Goal: Information Seeking & Learning: Find specific fact

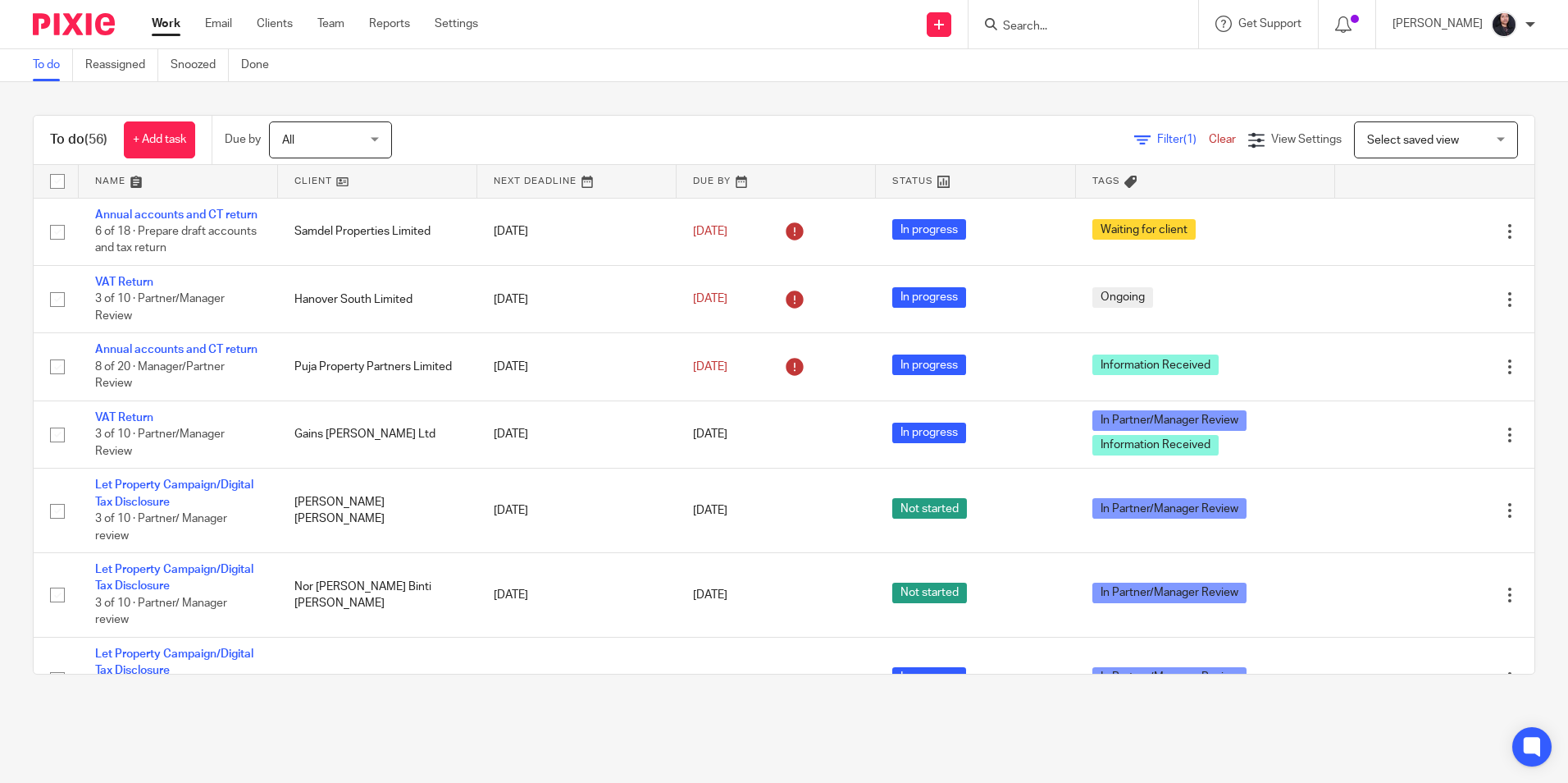
click at [1015, 20] on input "Search" at bounding box center [1074, 27] width 147 height 15
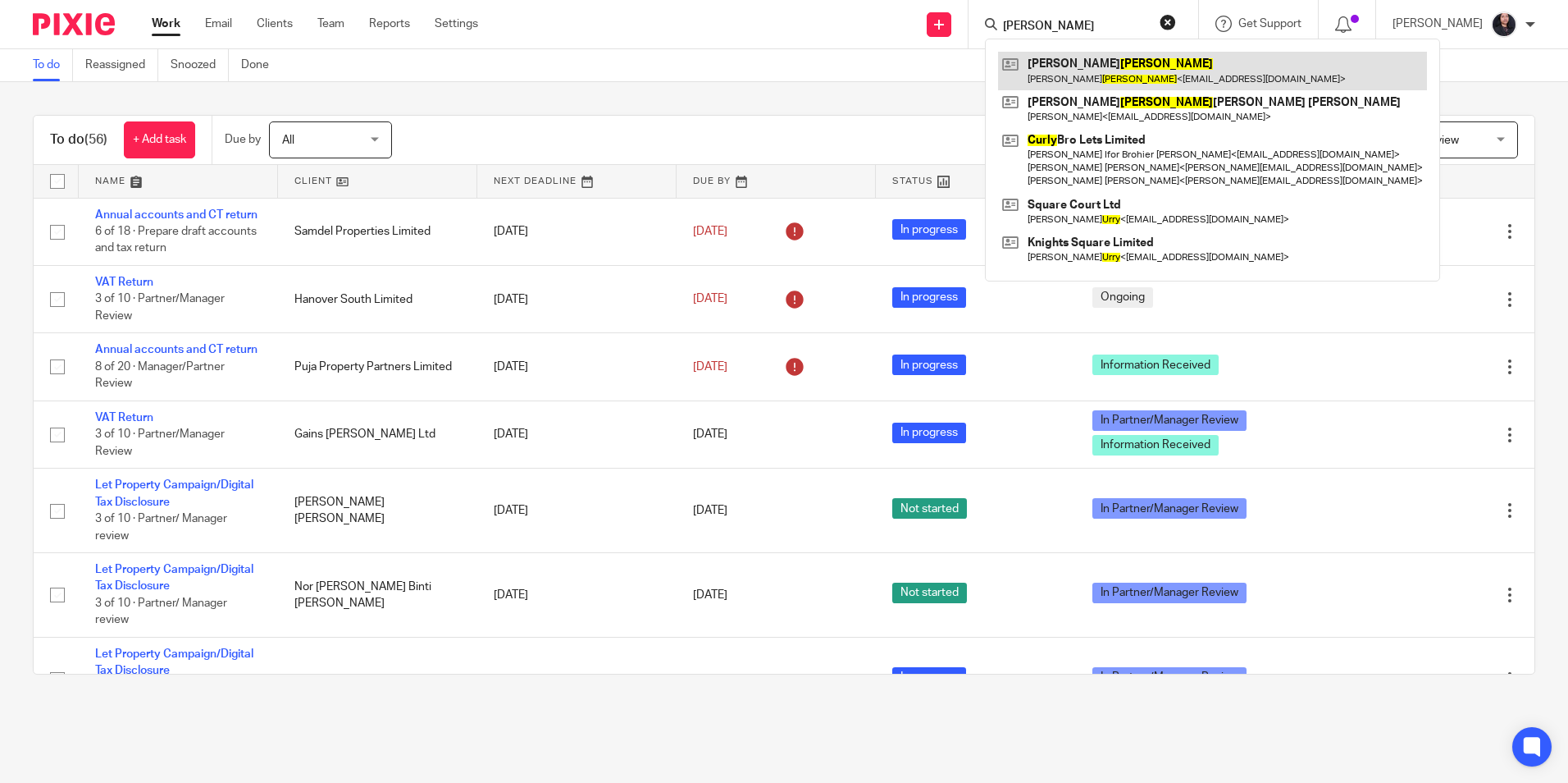
type input "curry"
click at [1056, 59] on link at bounding box center [1212, 70] width 429 height 38
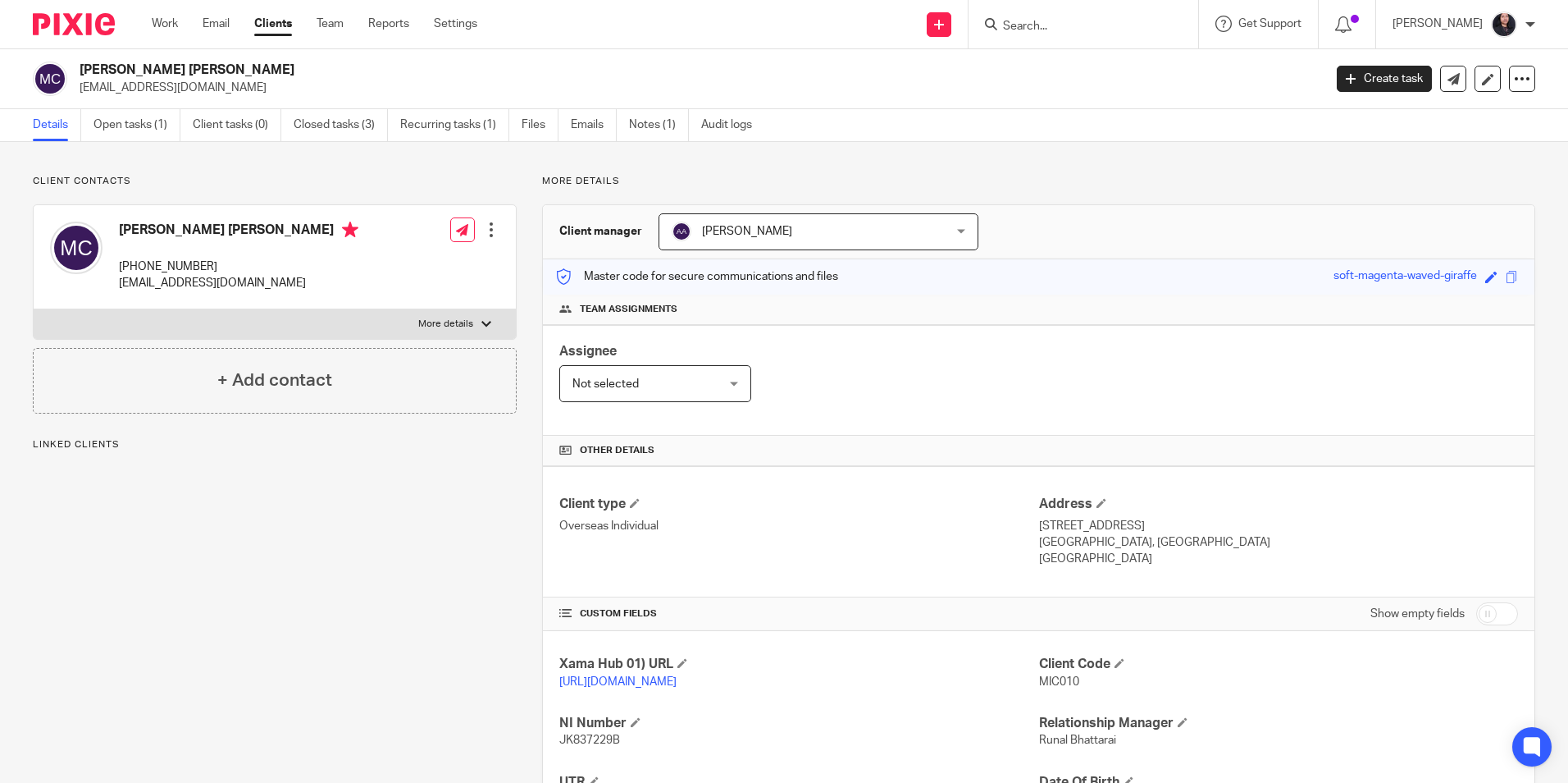
click at [139, 129] on link "Open tasks (1)" at bounding box center [137, 125] width 87 height 32
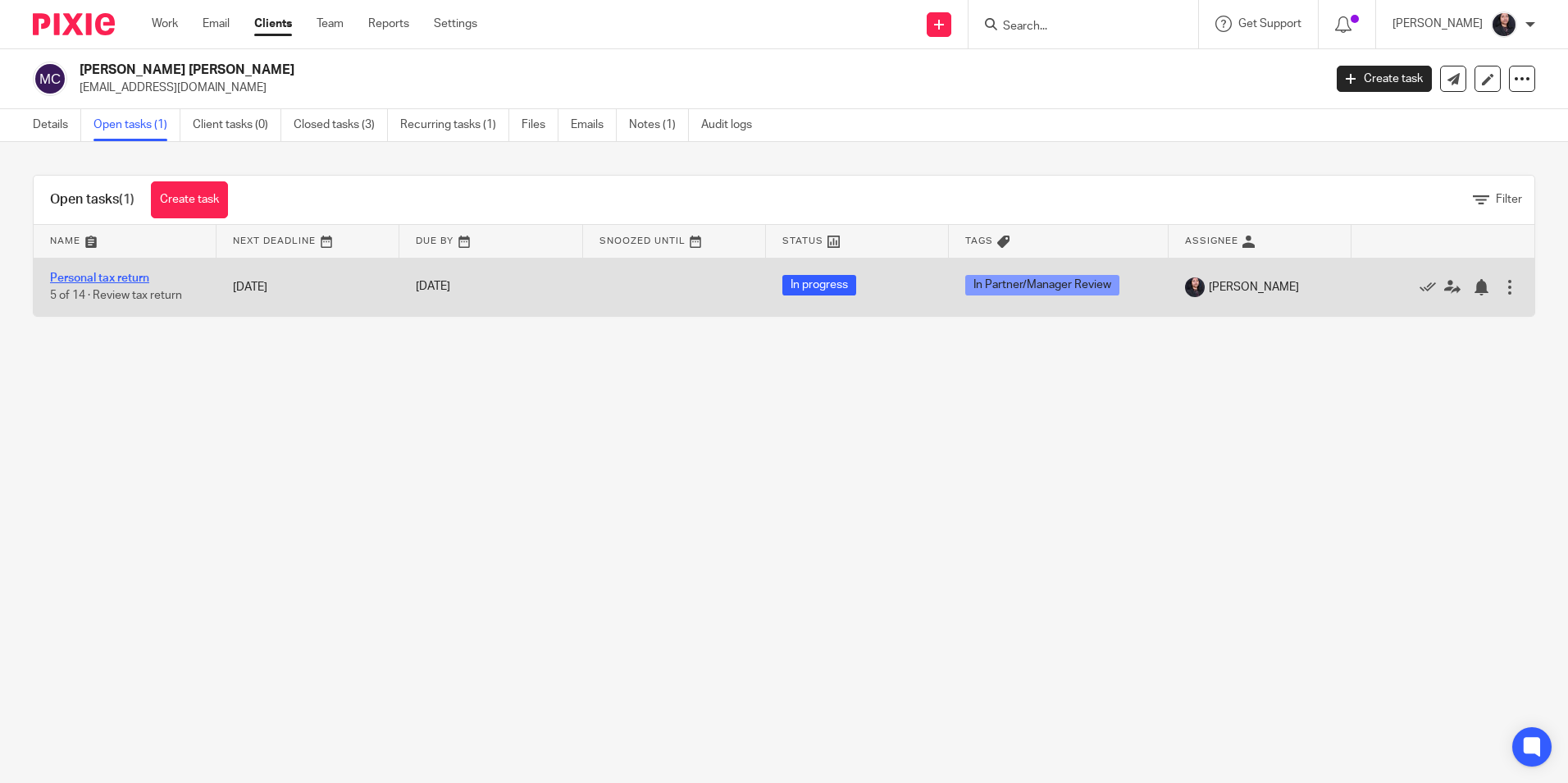
click at [139, 275] on link "Personal tax return" at bounding box center [100, 278] width 99 height 12
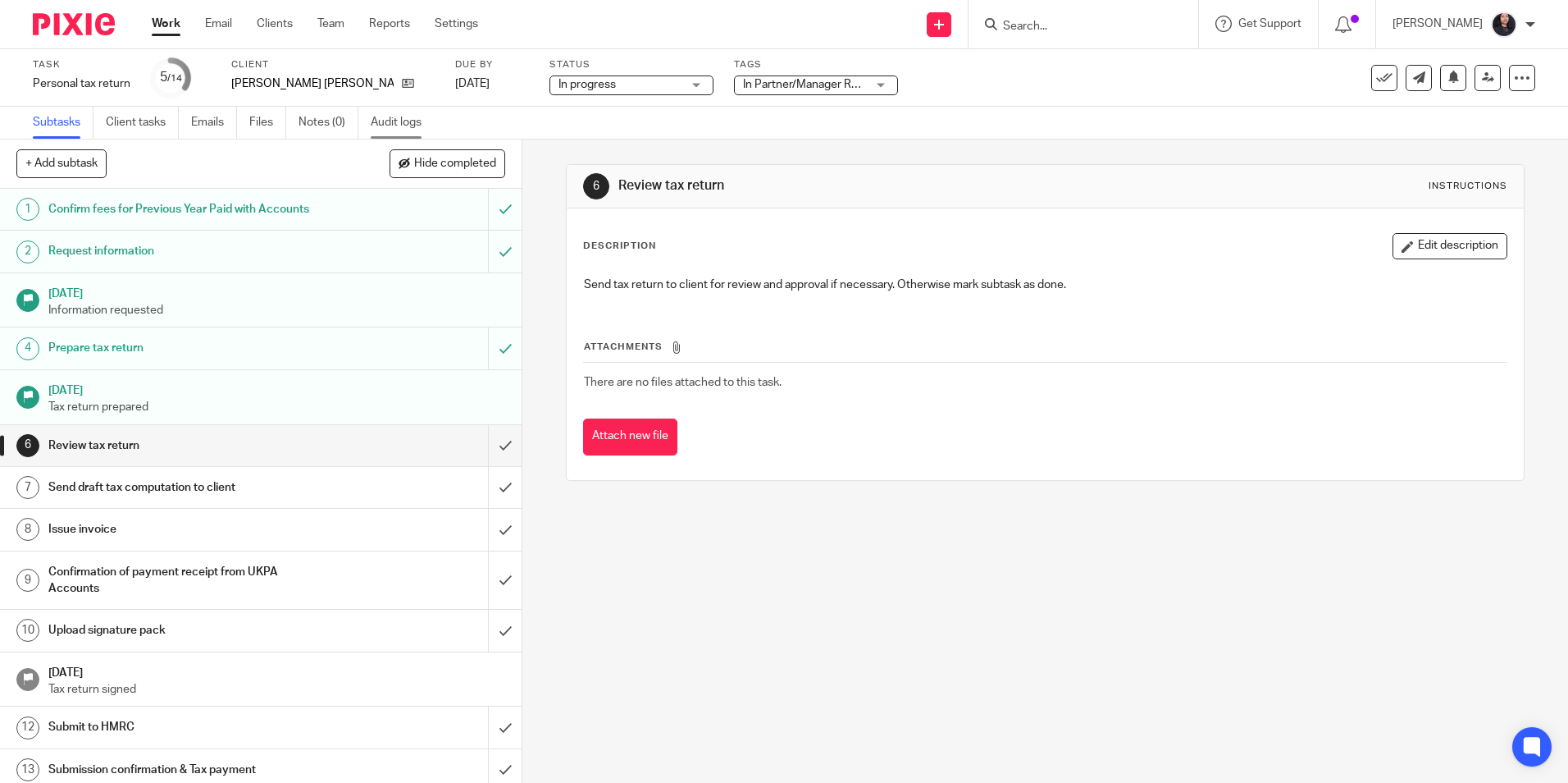
click at [394, 123] on link "Audit logs" at bounding box center [402, 123] width 63 height 32
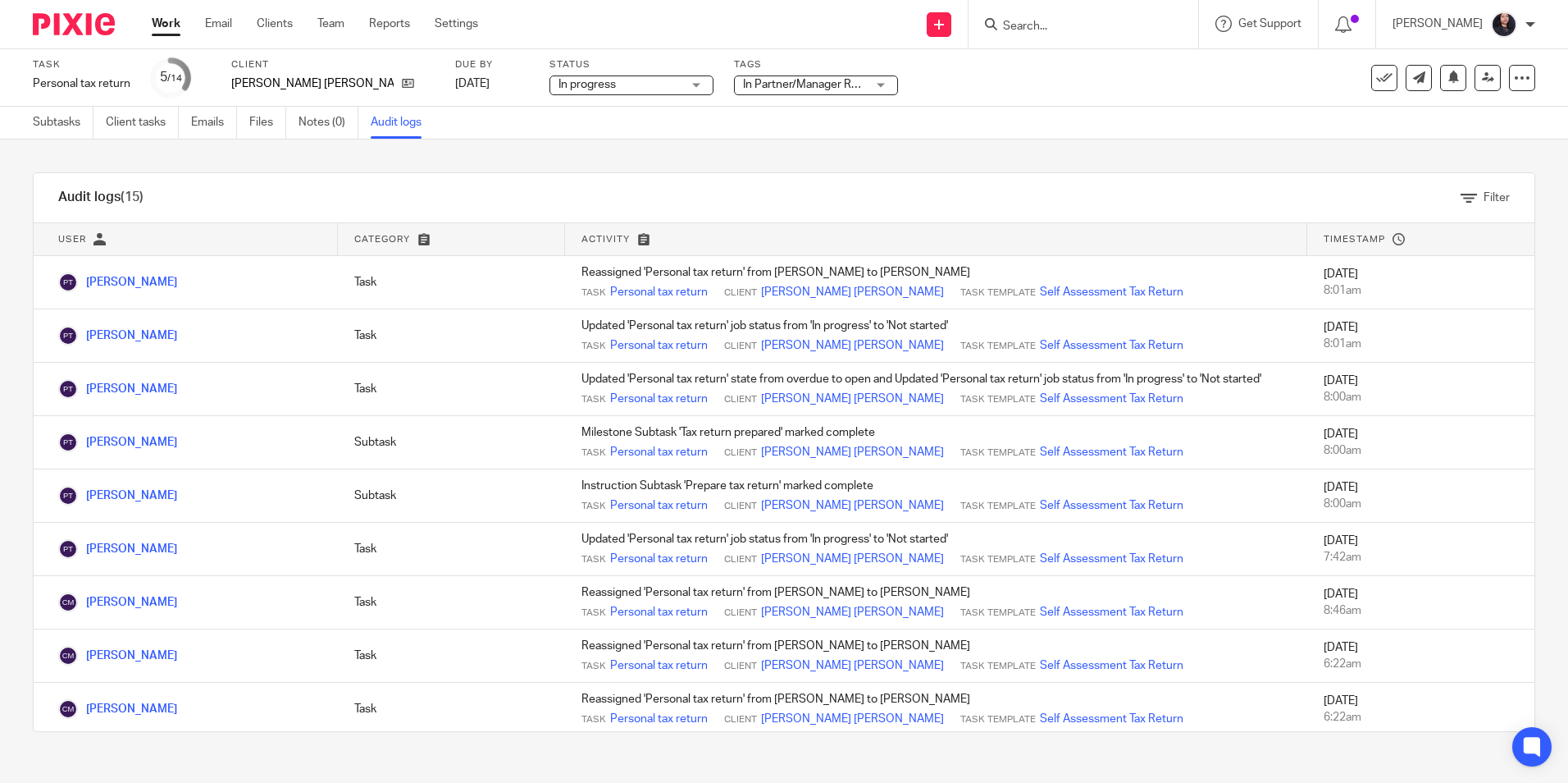
click at [1001, 35] on form at bounding box center [1088, 24] width 175 height 21
click at [1001, 32] on input "Search" at bounding box center [1074, 27] width 147 height 15
type input "claire"
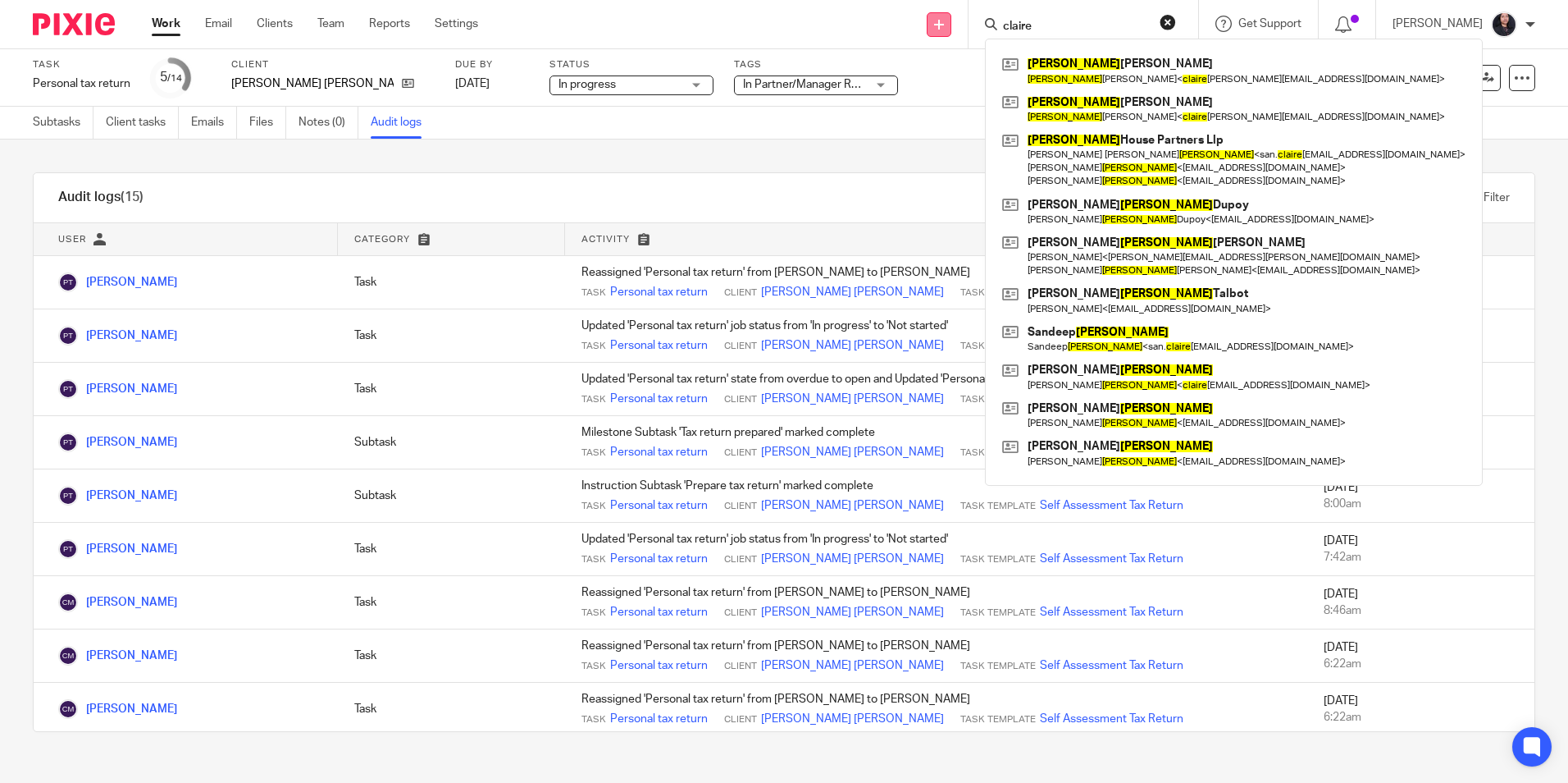
drag, startPoint x: 1032, startPoint y: 29, endPoint x: 933, endPoint y: 32, distance: 99.0
click at [933, 32] on div "Send new email Create task Add client [PERSON_NAME] [PERSON_NAME] [PERSON_NAME]…" at bounding box center [1035, 24] width 1065 height 48
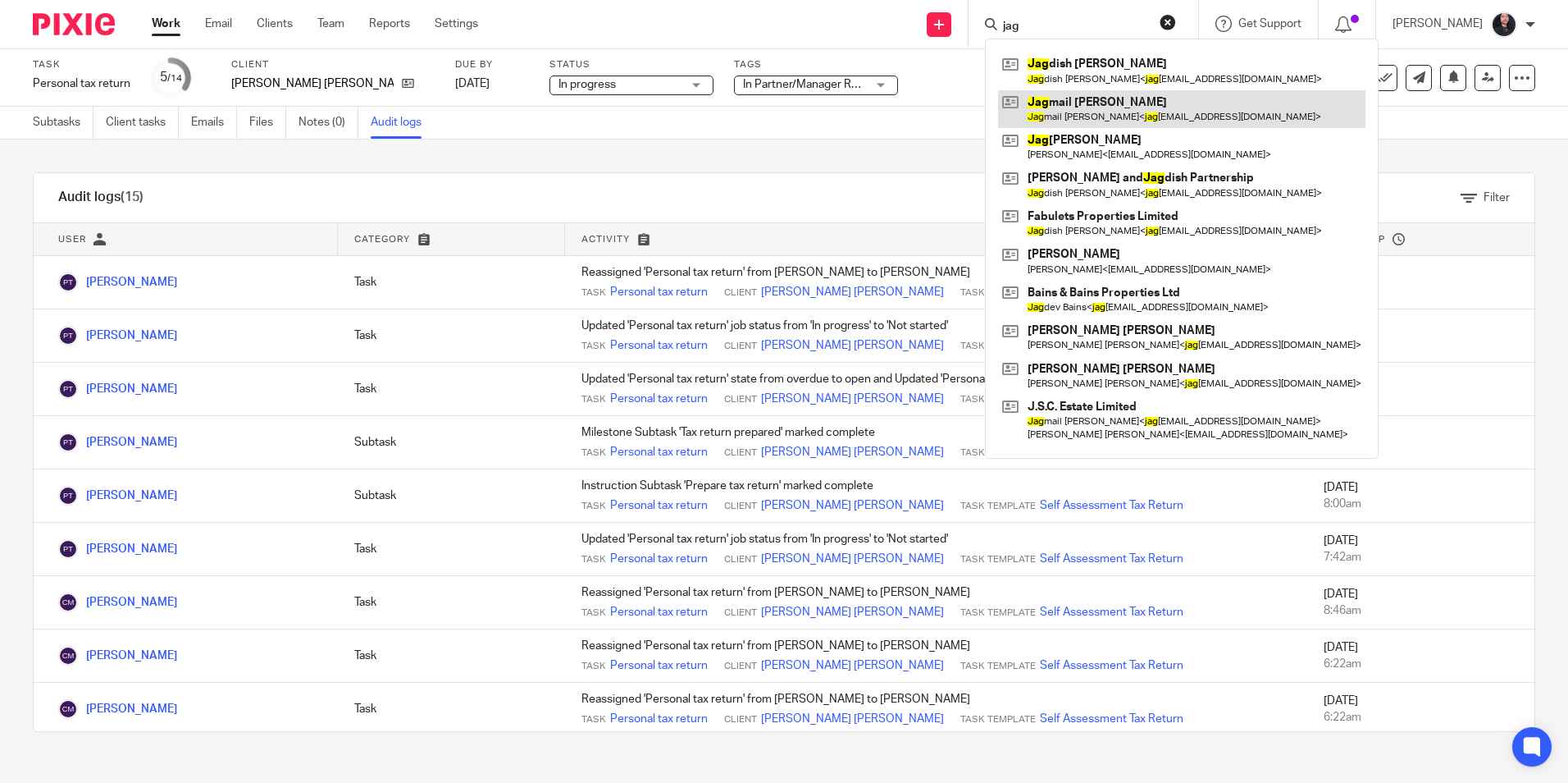
type input "jag"
click at [1122, 112] on link at bounding box center [1182, 109] width 368 height 38
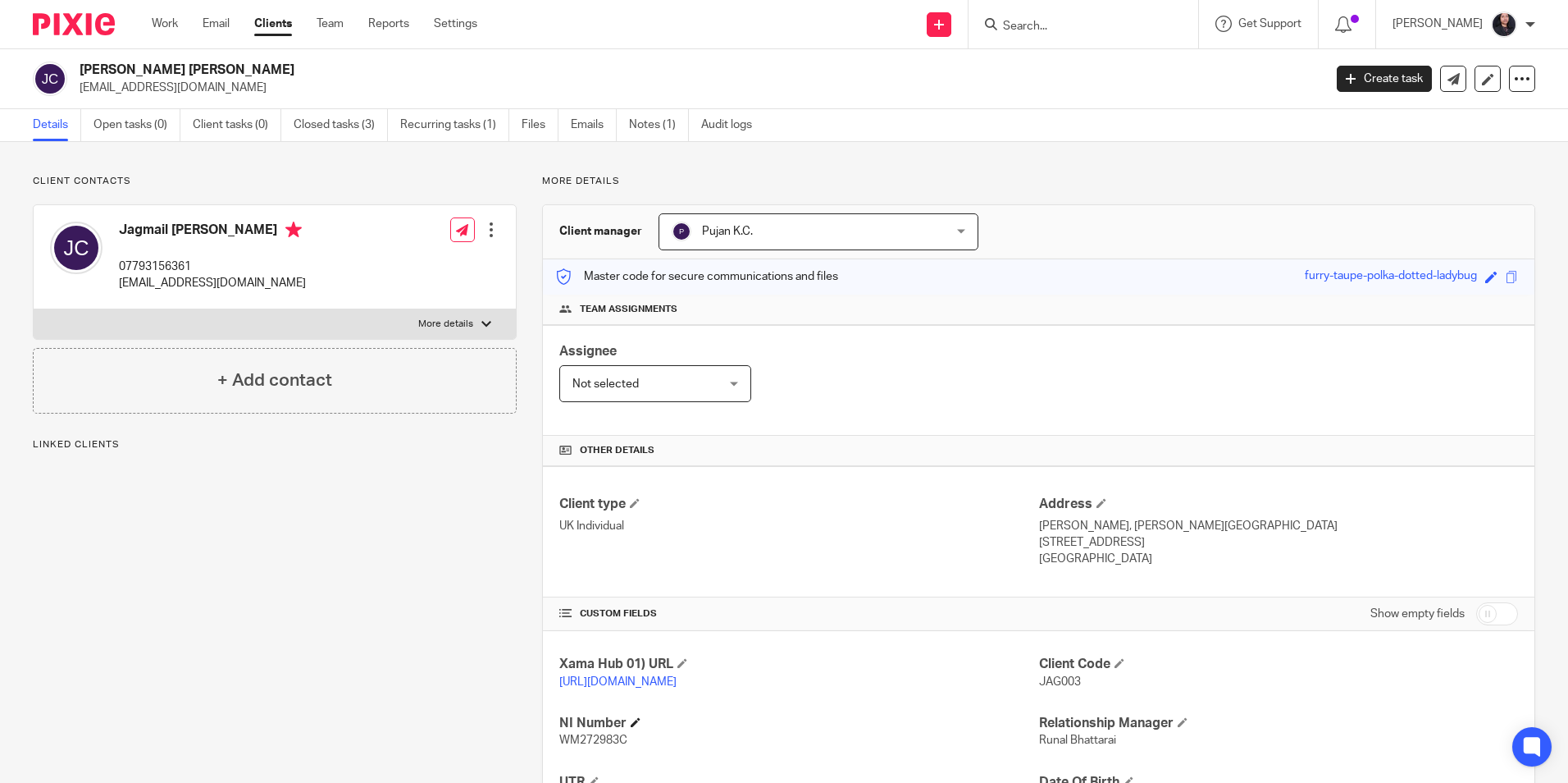
scroll to position [218, 0]
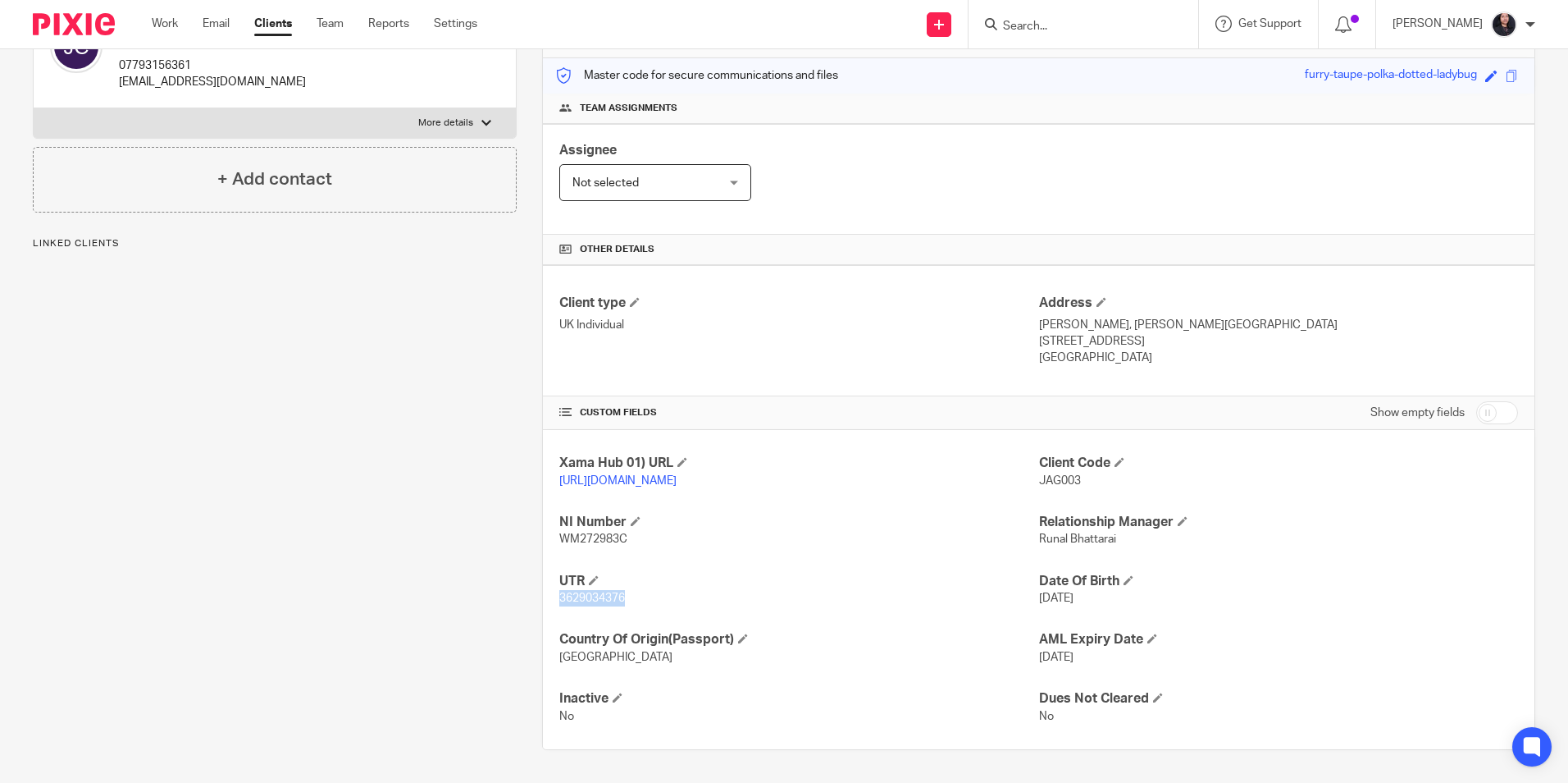
drag, startPoint x: 558, startPoint y: 595, endPoint x: 629, endPoint y: 597, distance: 71.0
click at [628, 597] on p "3629034376" at bounding box center [798, 598] width 479 height 17
copy span "3629034376"
click at [1036, 23] on input "Search" at bounding box center [1074, 27] width 147 height 15
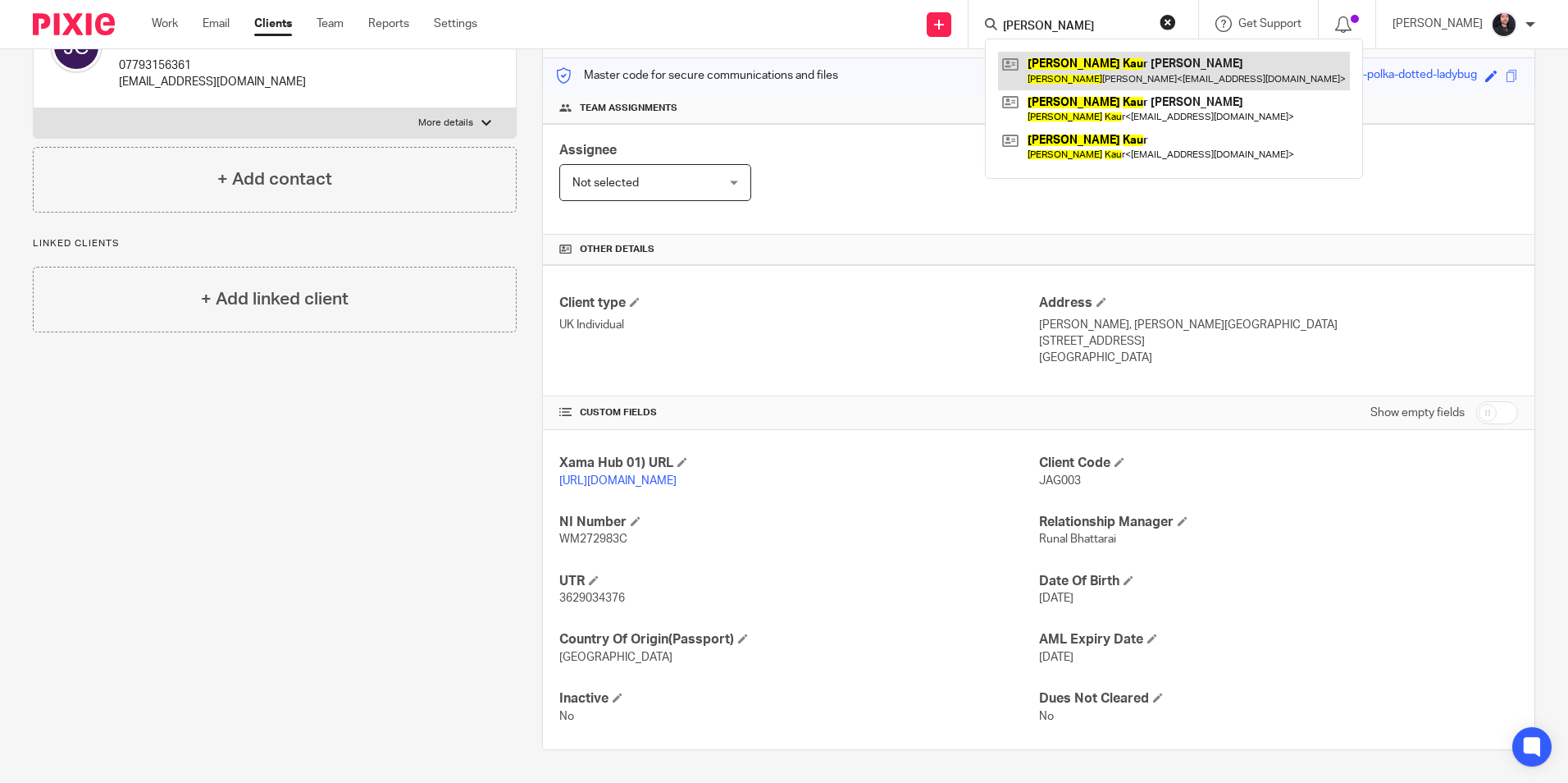
type input "rajinder kau"
click at [1049, 64] on link at bounding box center [1174, 70] width 352 height 38
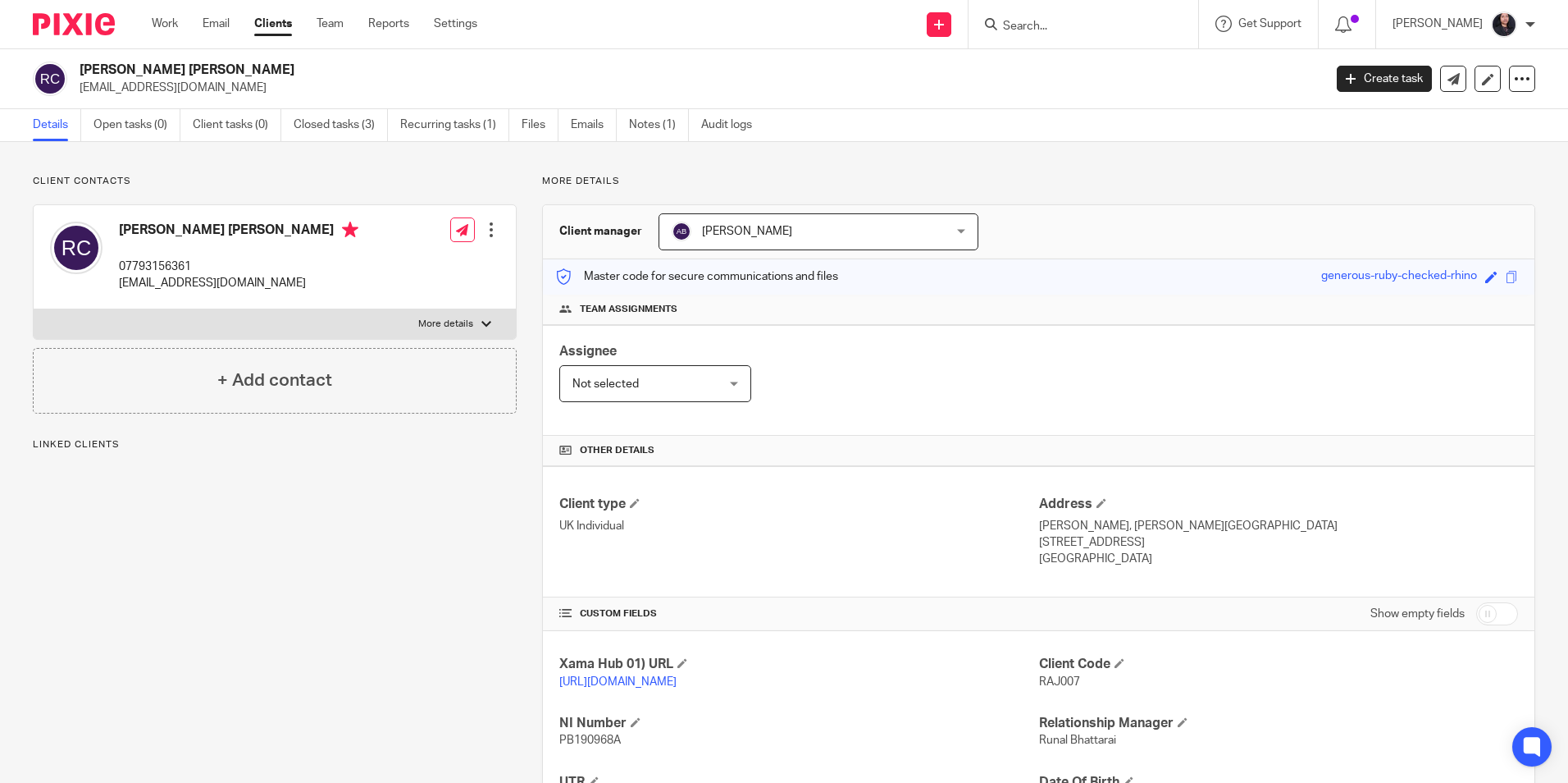
scroll to position [218, 0]
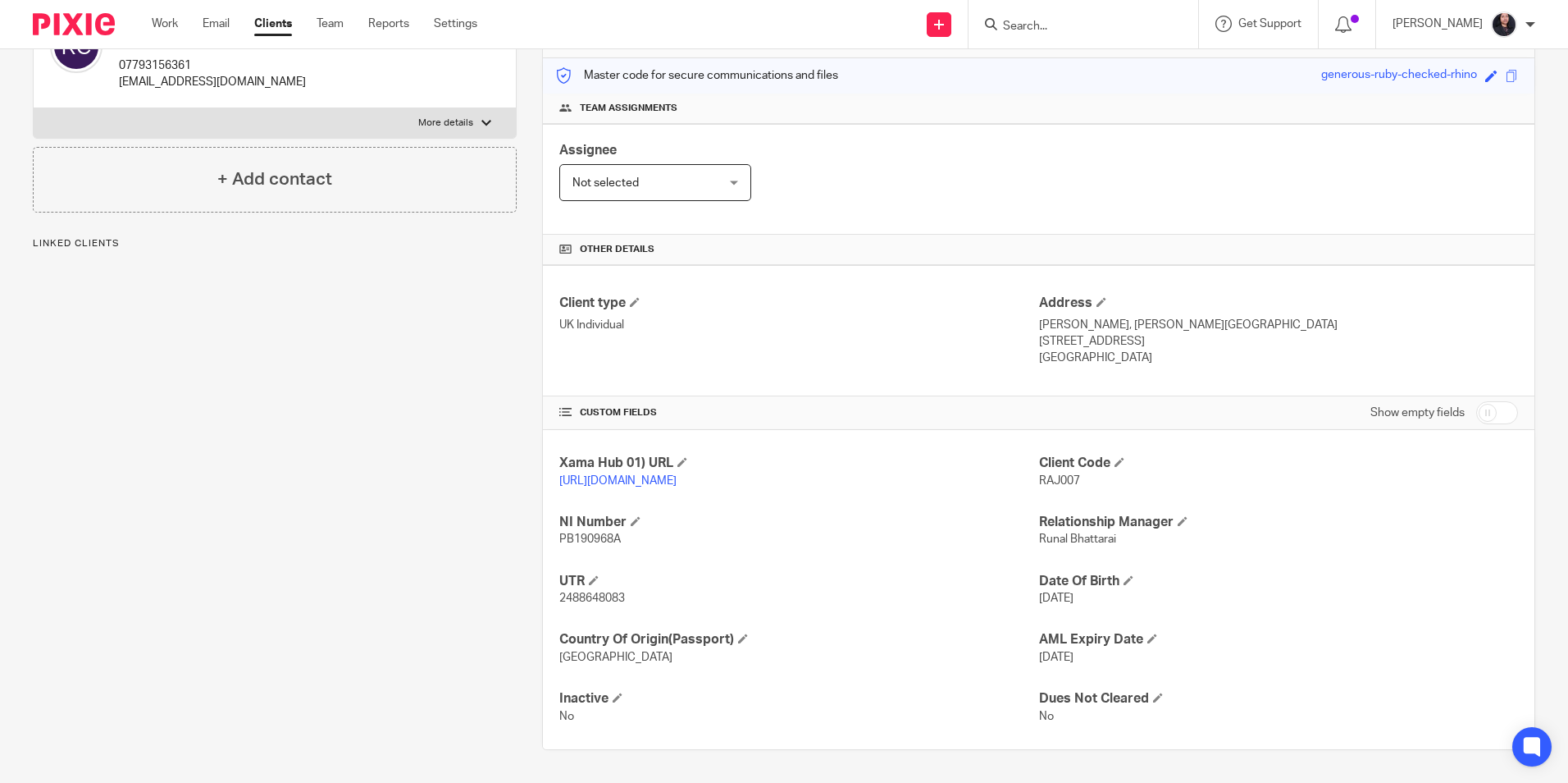
click at [576, 595] on span "2488648083" at bounding box center [592, 598] width 65 height 12
copy span "2488648083"
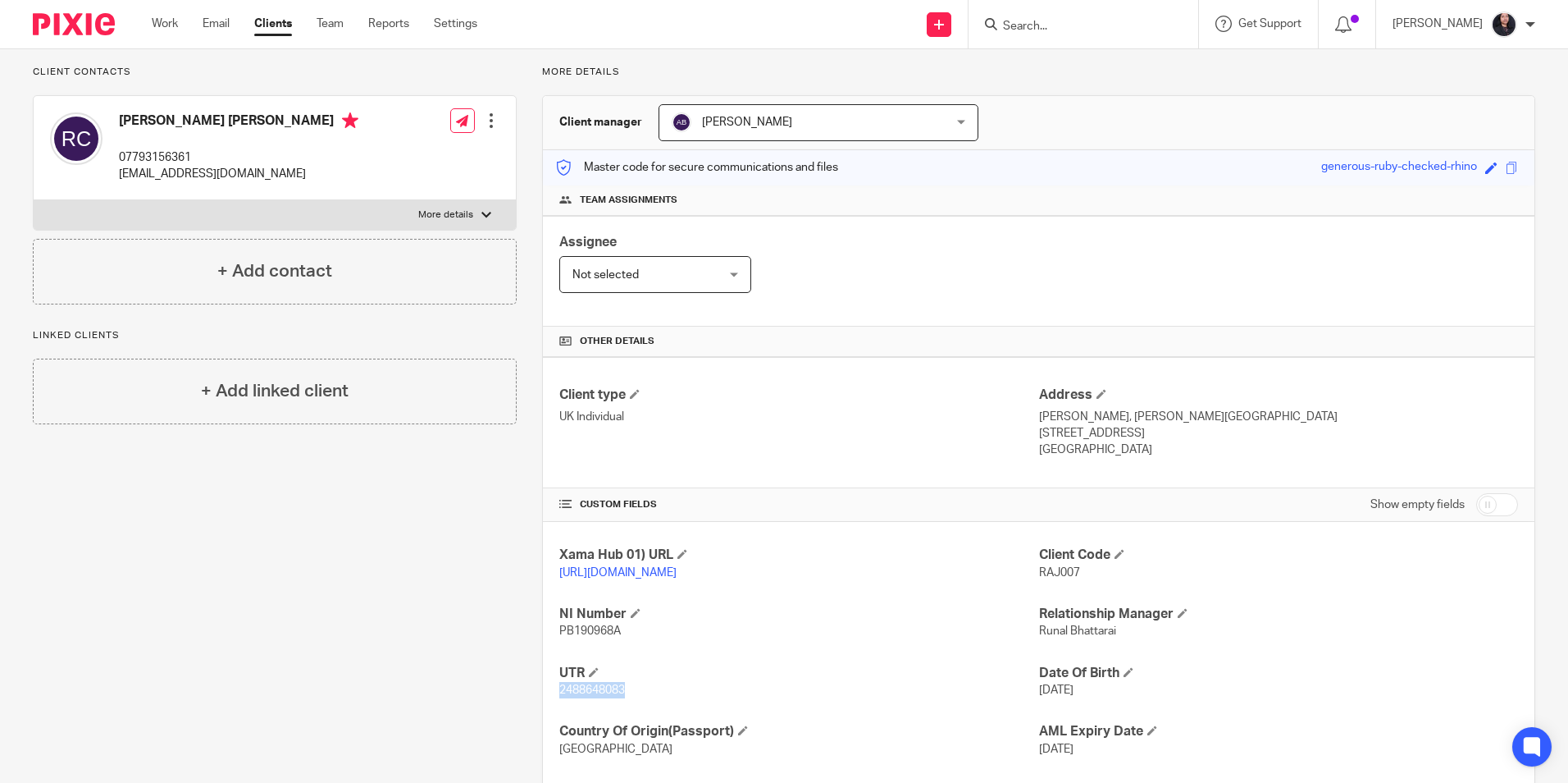
scroll to position [0, 0]
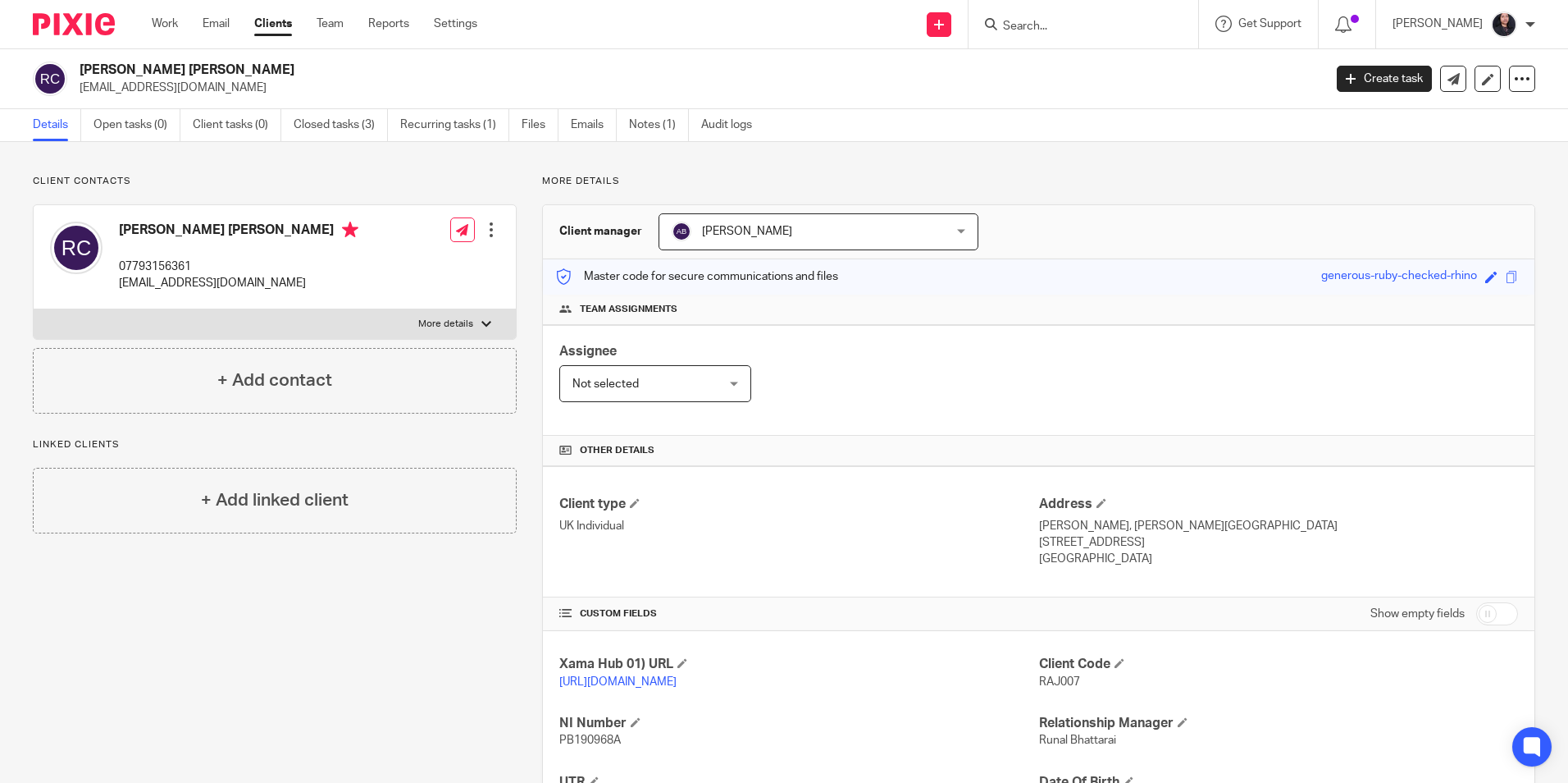
drag, startPoint x: 80, startPoint y: 64, endPoint x: 212, endPoint y: 64, distance: 132.0
click at [212, 63] on h2 "[PERSON_NAME] [PERSON_NAME]" at bounding box center [571, 69] width 985 height 17
copy h2 "[PERSON_NAME] [PERSON_NAME]"
click at [1015, 21] on input "Search" at bounding box center [1074, 27] width 147 height 15
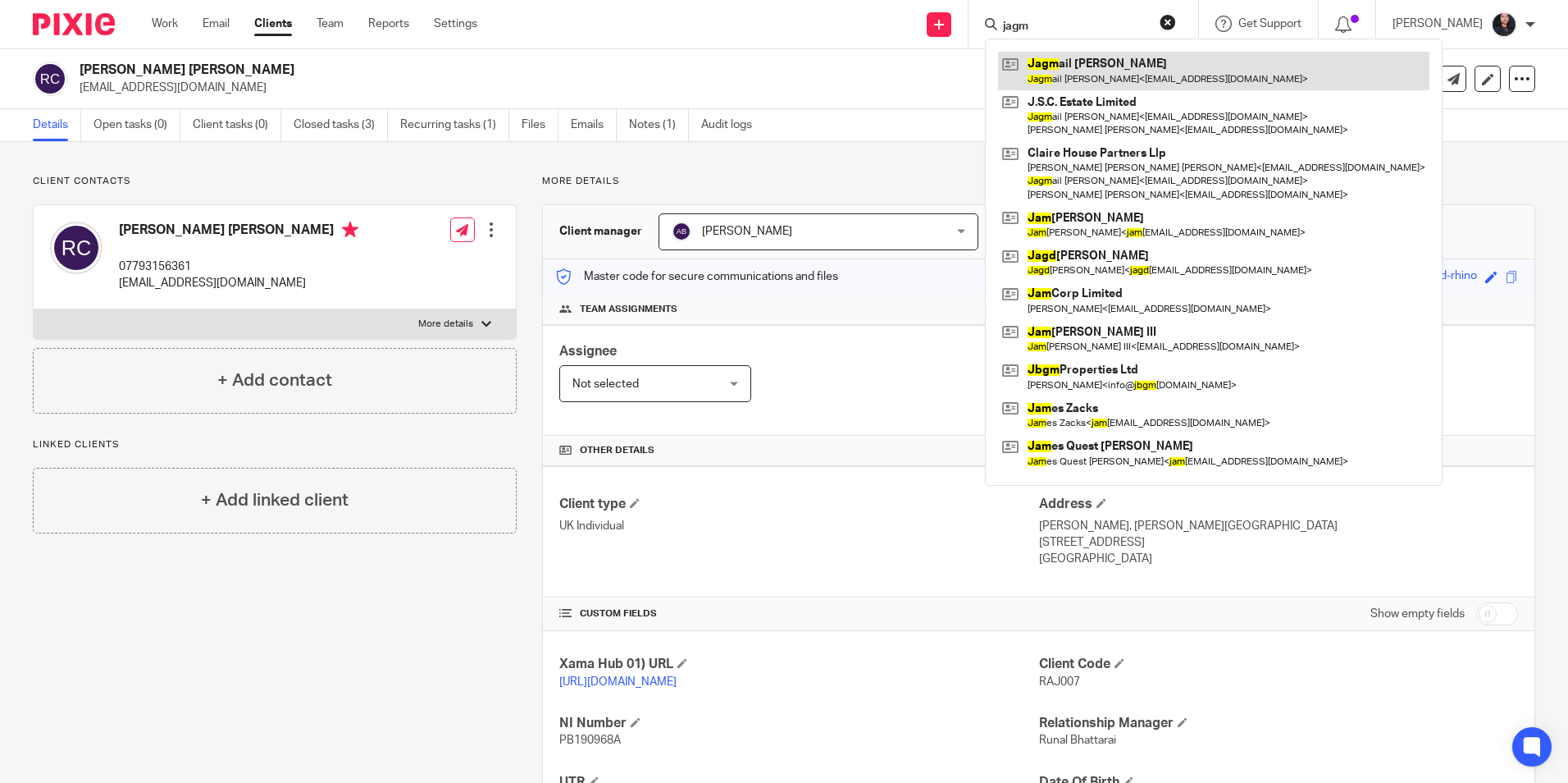
type input "jagm"
click at [1072, 69] on link at bounding box center [1213, 70] width 431 height 38
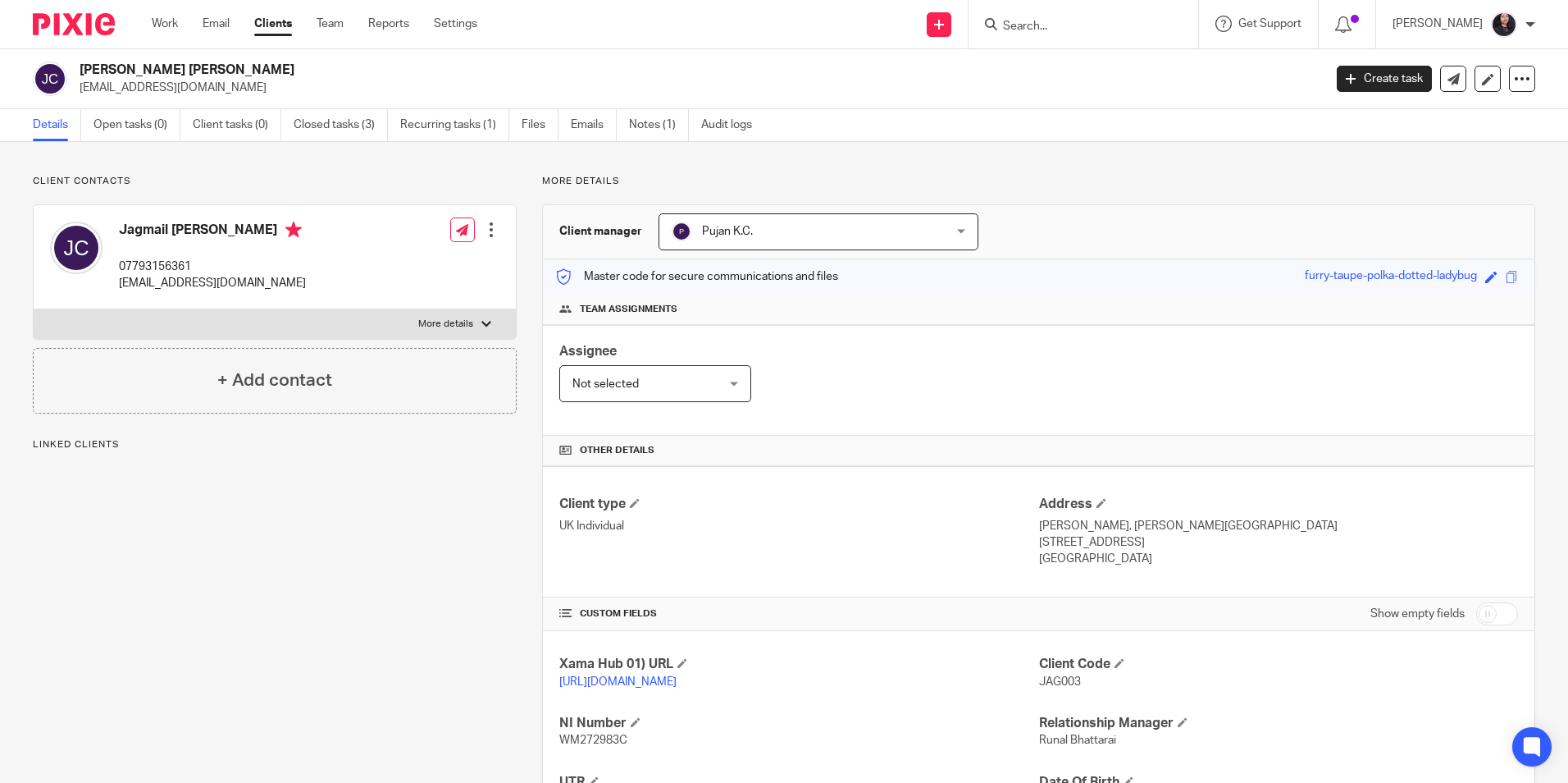
drag, startPoint x: 83, startPoint y: 68, endPoint x: 234, endPoint y: 68, distance: 151.0
click at [234, 68] on h2 "[PERSON_NAME] [PERSON_NAME]" at bounding box center [571, 69] width 985 height 17
copy h2 "[PERSON_NAME] [PERSON_NAME]"
click at [75, 25] on img at bounding box center [73, 24] width 82 height 22
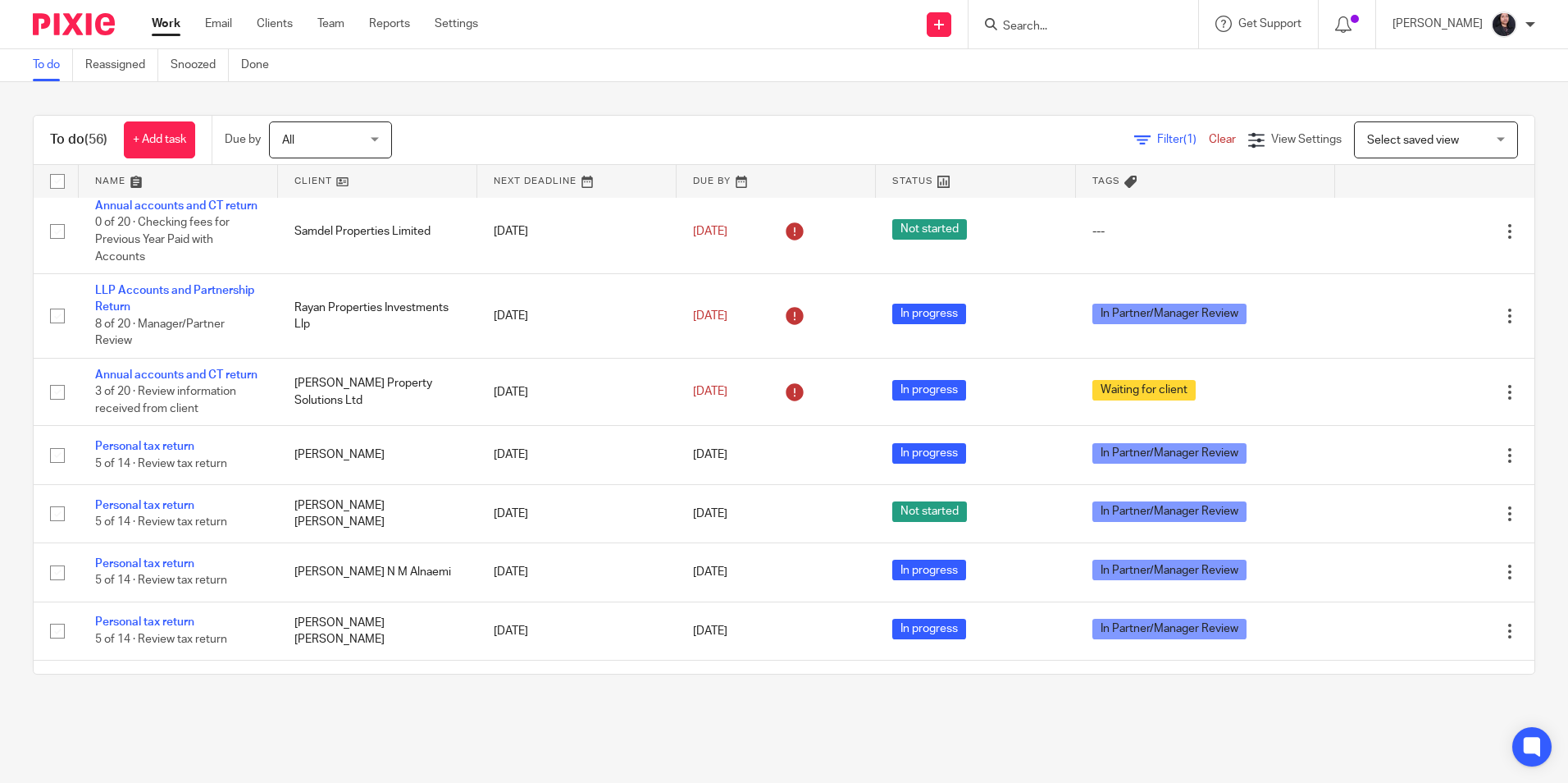
scroll to position [739, 0]
